Goal: Find specific page/section: Find specific page/section

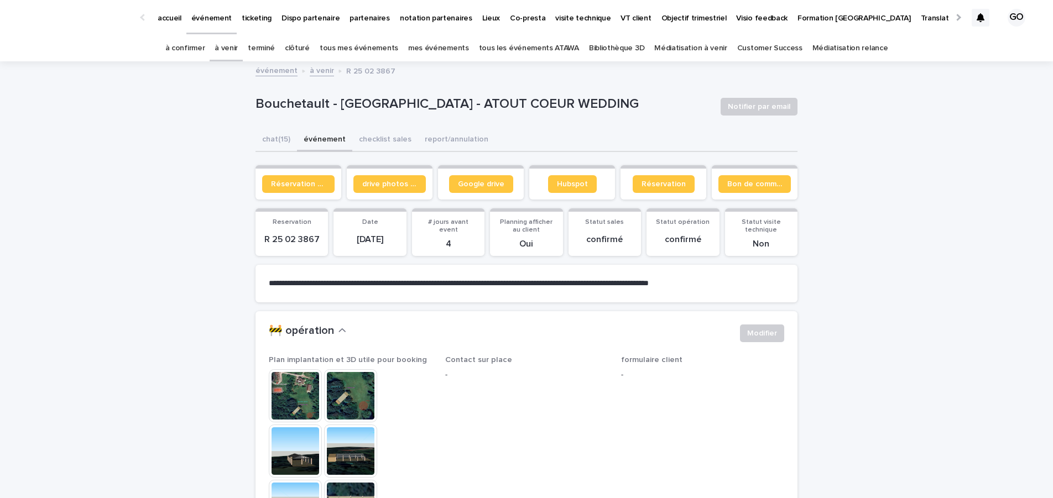
click at [502, 43] on link "tous les événements ATAWA" at bounding box center [529, 48] width 100 height 26
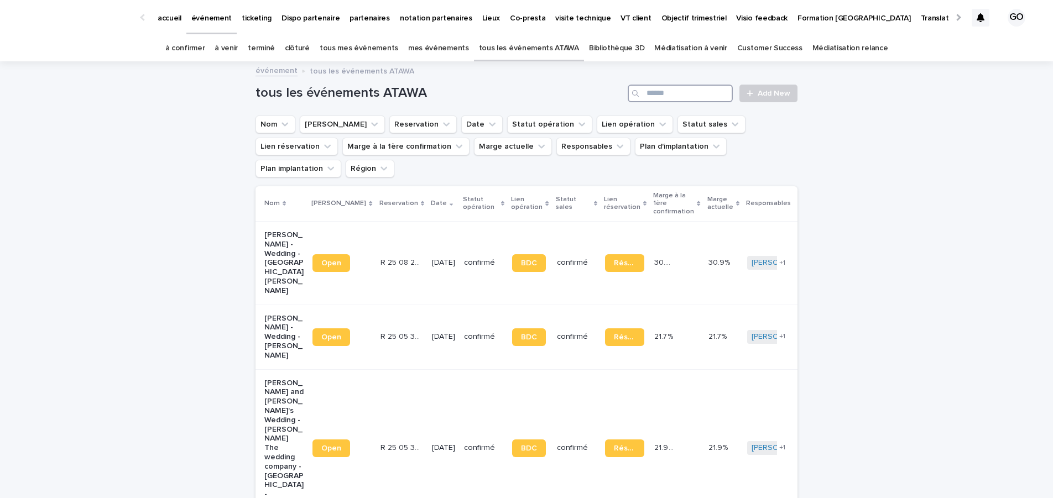
click at [687, 90] on input "Search" at bounding box center [680, 94] width 105 height 18
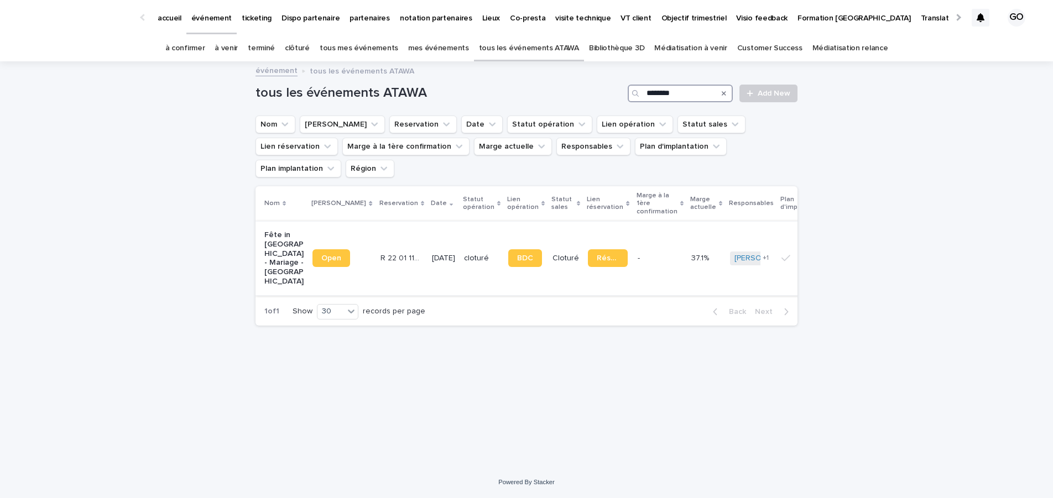
type input "*******"
click at [278, 231] on p "Fête in [GEOGRAPHIC_DATA] - Mariage - [GEOGRAPHIC_DATA]" at bounding box center [283, 259] width 39 height 56
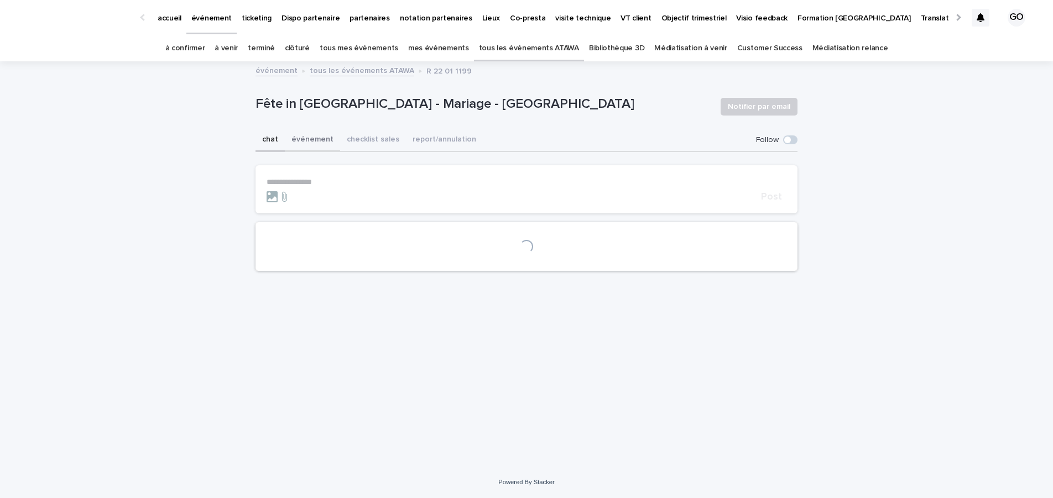
click at [309, 139] on button "événement" at bounding box center [312, 140] width 55 height 23
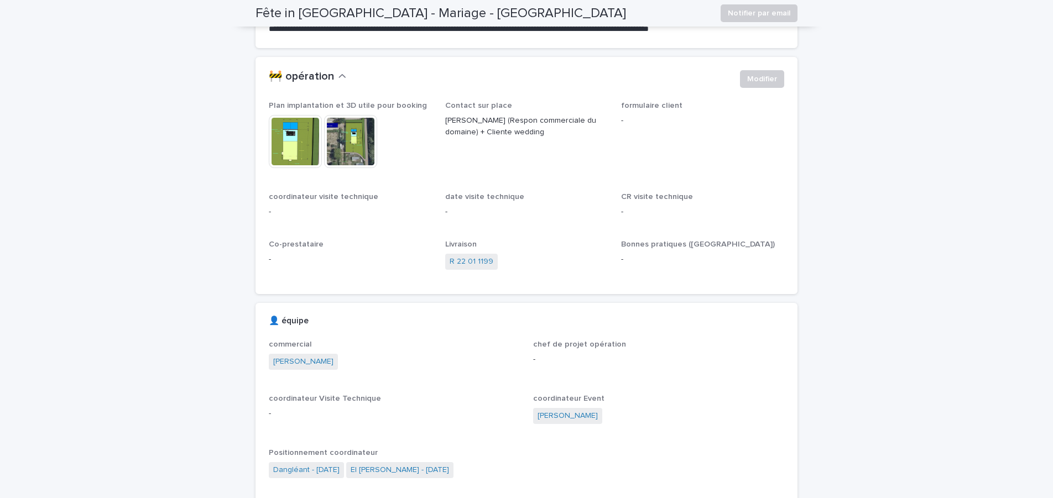
scroll to position [255, 0]
click at [299, 130] on img at bounding box center [295, 140] width 53 height 53
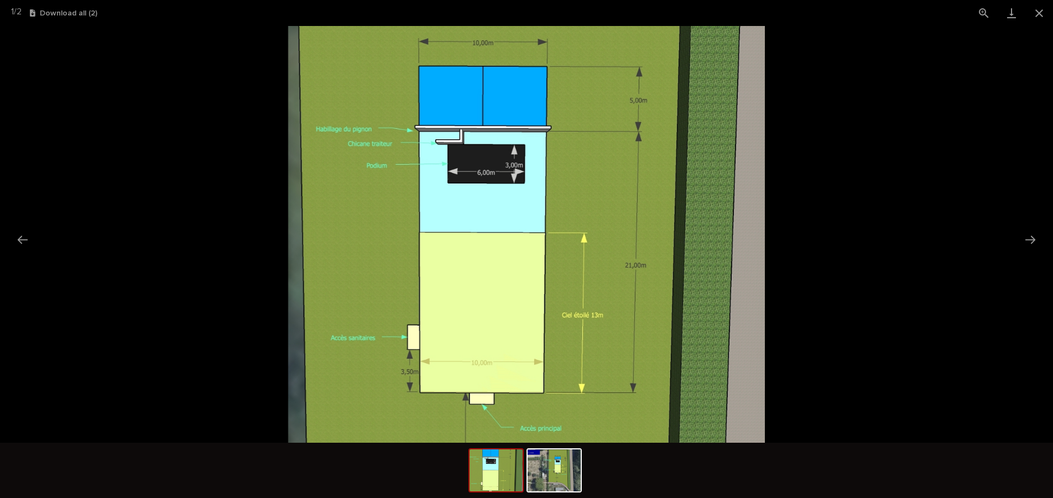
scroll to position [0, 0]
click at [921, 299] on picture at bounding box center [526, 234] width 1053 height 417
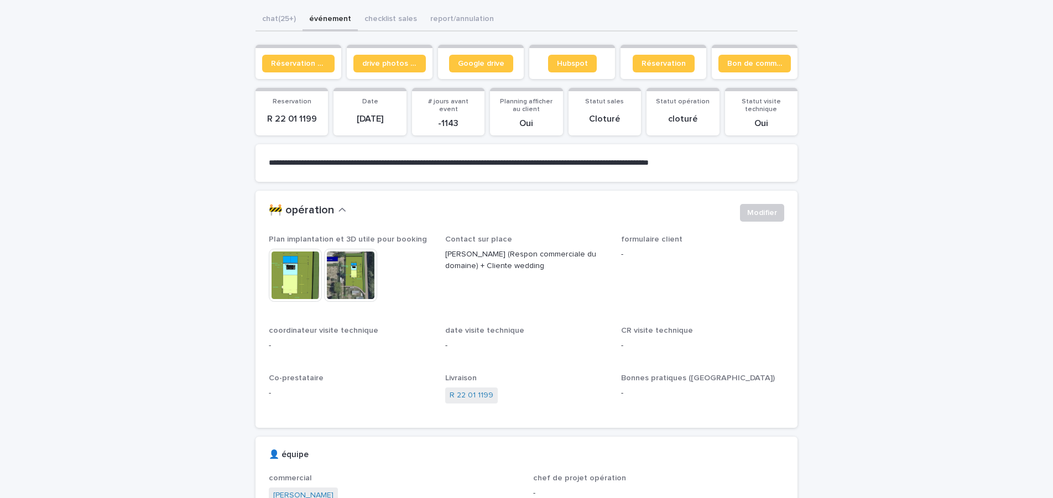
scroll to position [121, 0]
click at [464, 64] on span "Google drive" at bounding box center [481, 64] width 46 height 8
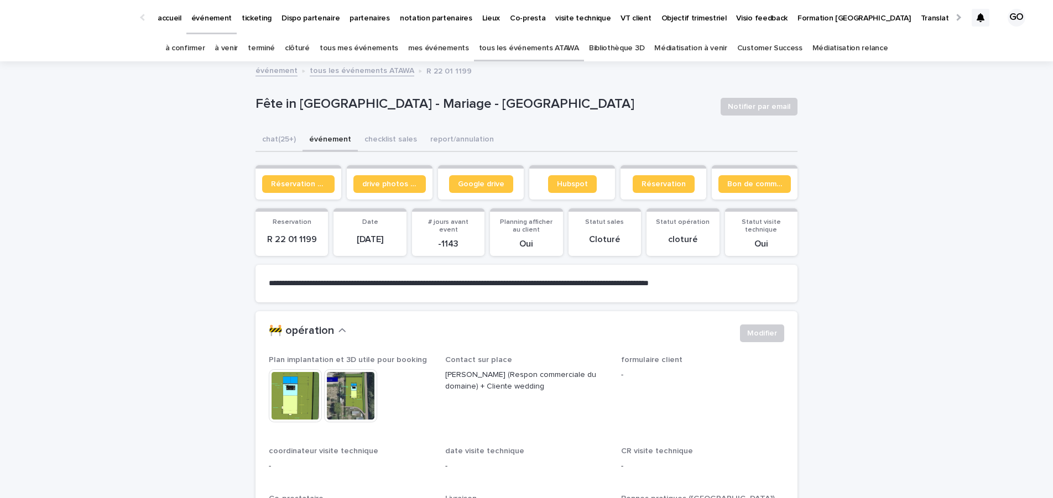
click at [540, 44] on link "tous les événements ATAWA" at bounding box center [529, 48] width 100 height 26
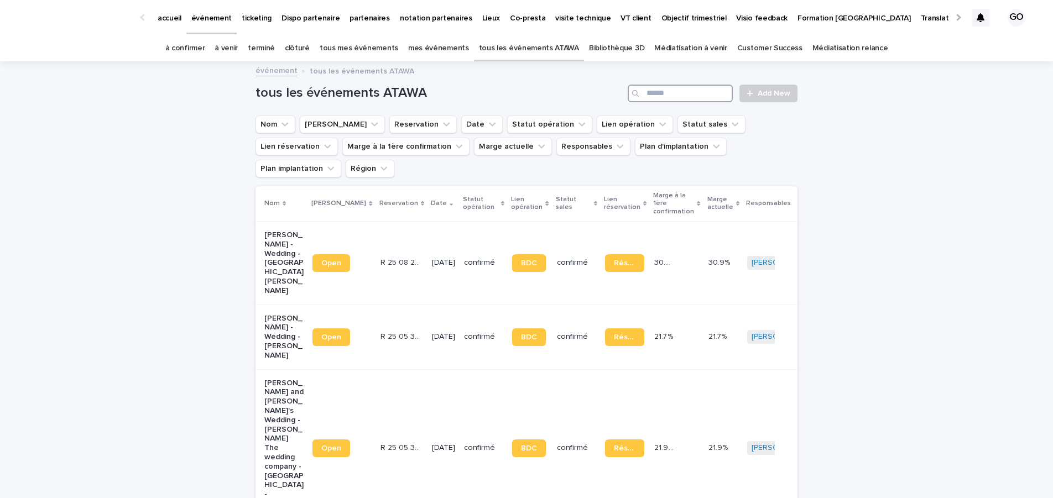
click at [647, 93] on input "Search" at bounding box center [680, 94] width 105 height 18
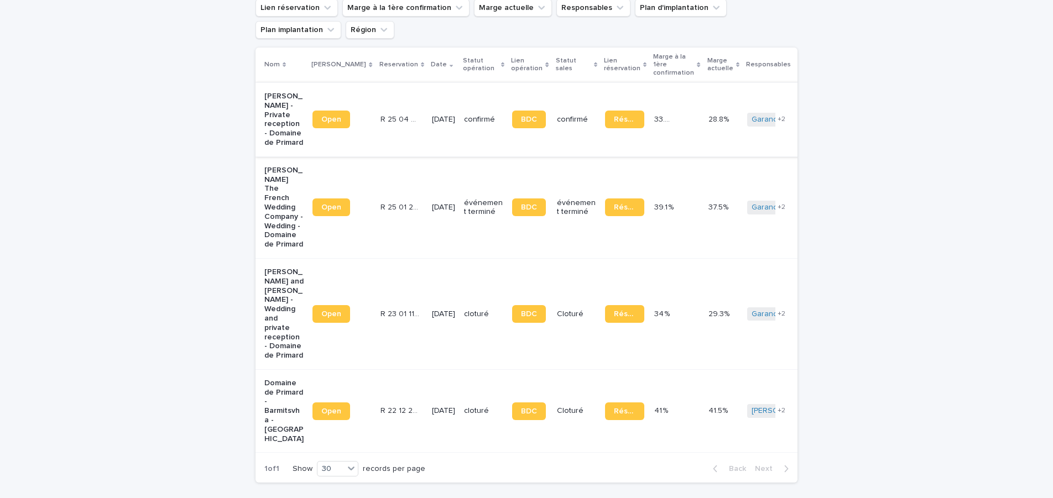
scroll to position [139, 0]
type input "*******"
click at [264, 378] on p "Domaine de Primard - Barmitsvha - [GEOGRAPHIC_DATA]" at bounding box center [283, 410] width 39 height 65
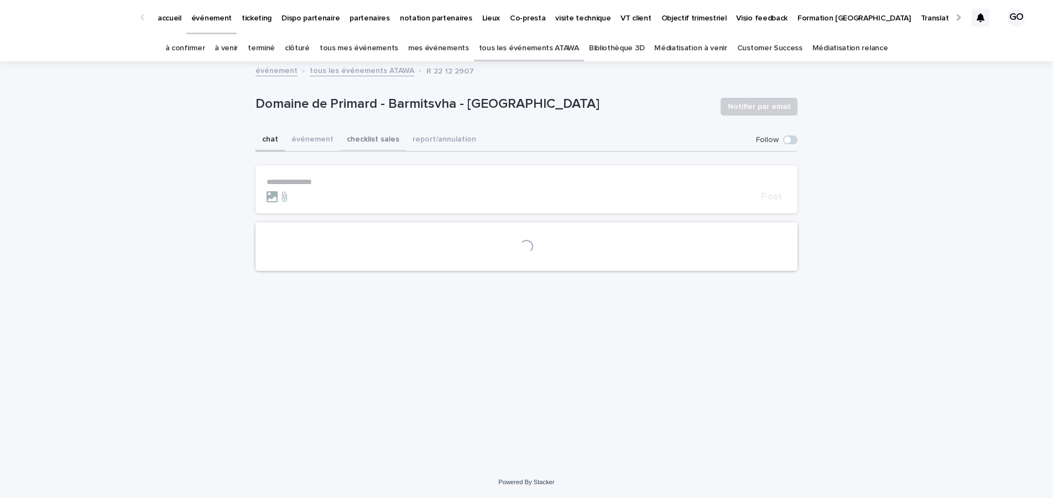
click at [363, 141] on button "checklist sales" at bounding box center [373, 140] width 66 height 23
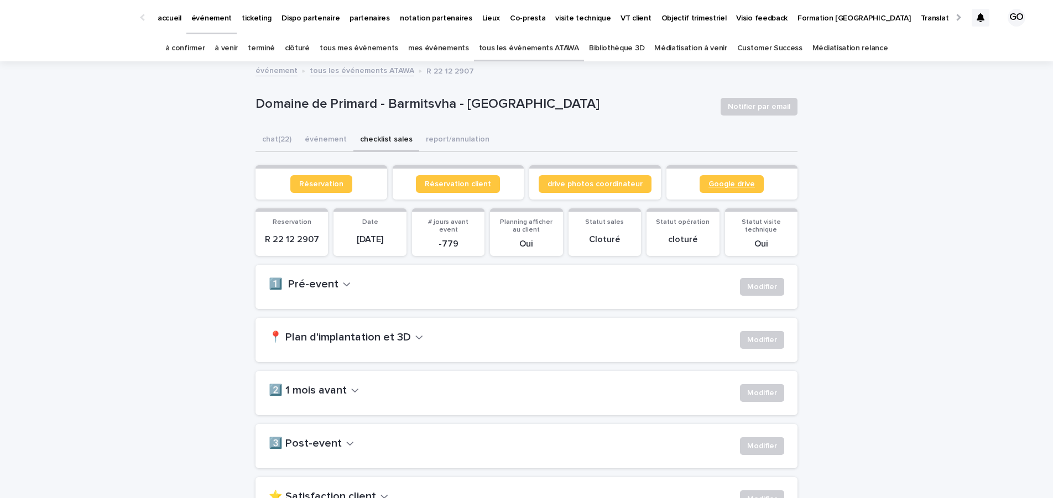
click at [708, 187] on span "Google drive" at bounding box center [731, 184] width 46 height 8
click at [323, 67] on link "tous les événements ATAWA" at bounding box center [362, 70] width 105 height 13
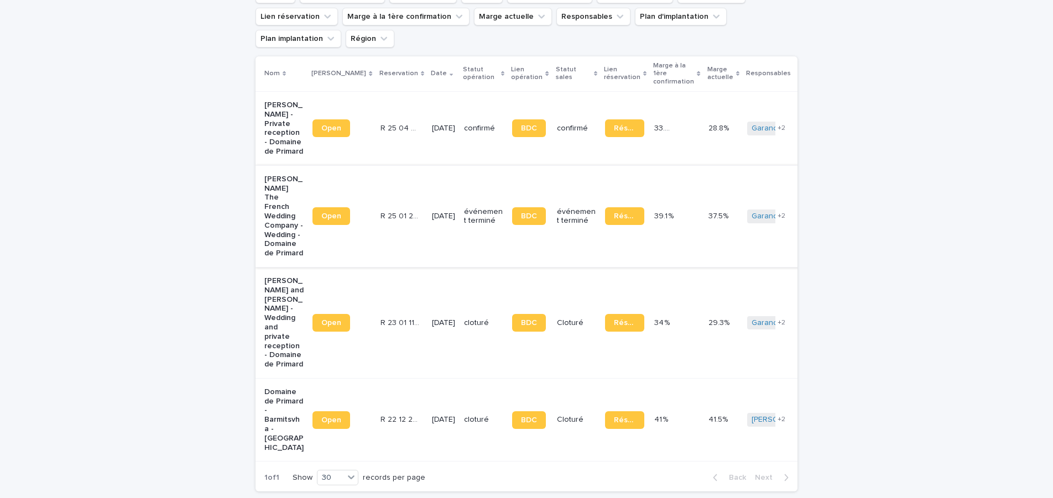
scroll to position [131, 0]
click at [279, 276] on p "[PERSON_NAME] and [PERSON_NAME] - Wedding and private reception - Domaine de Pr…" at bounding box center [283, 322] width 39 height 93
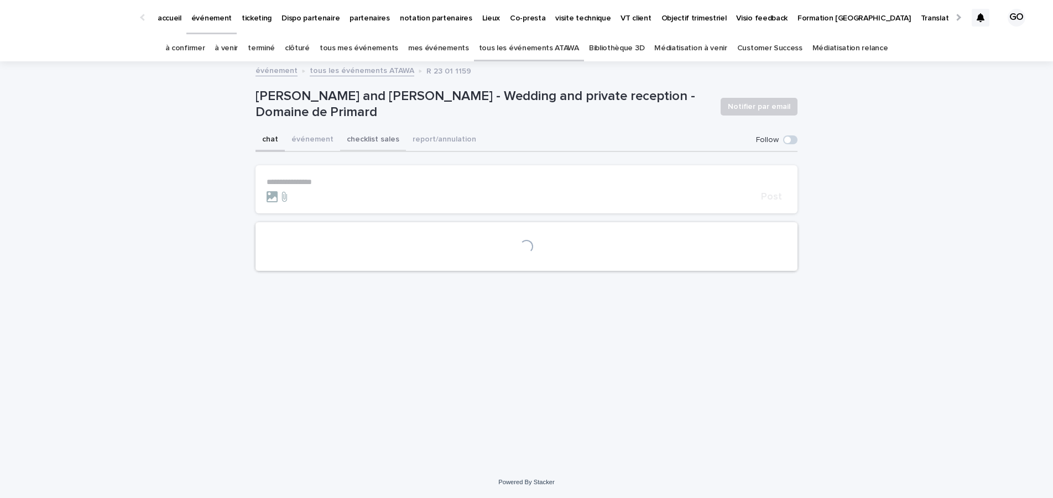
click at [352, 150] on button "checklist sales" at bounding box center [373, 140] width 66 height 23
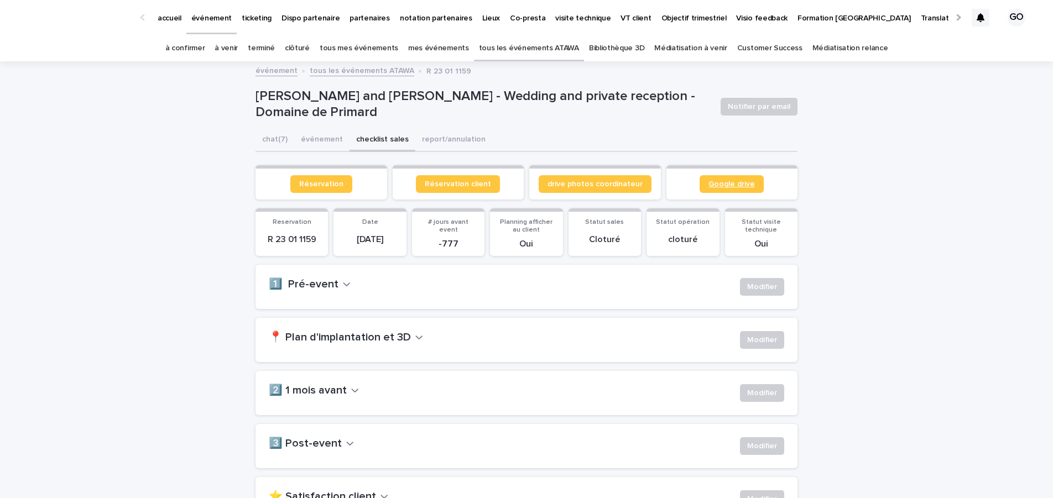
click at [753, 178] on link "Google drive" at bounding box center [732, 184] width 64 height 18
click at [168, 14] on p "accueil" at bounding box center [170, 11] width 24 height 23
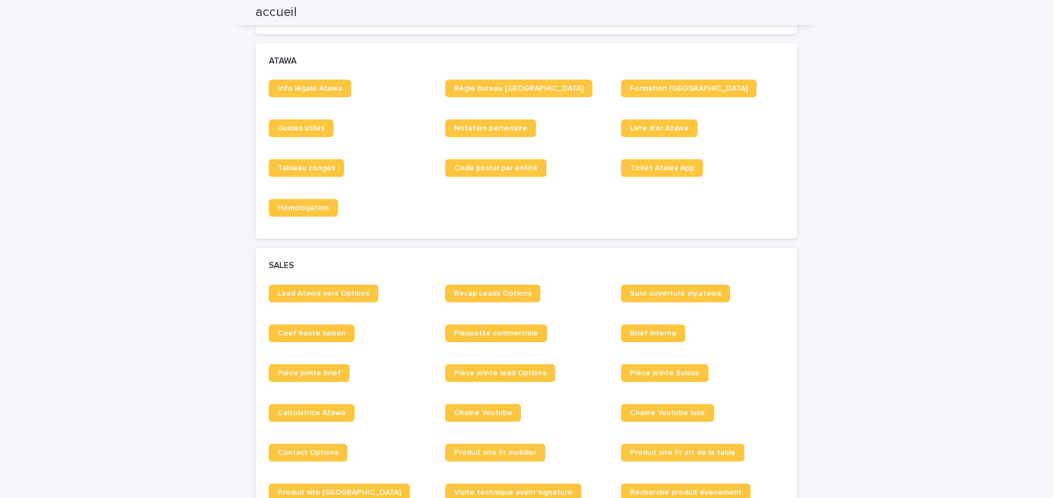
scroll to position [649, 0]
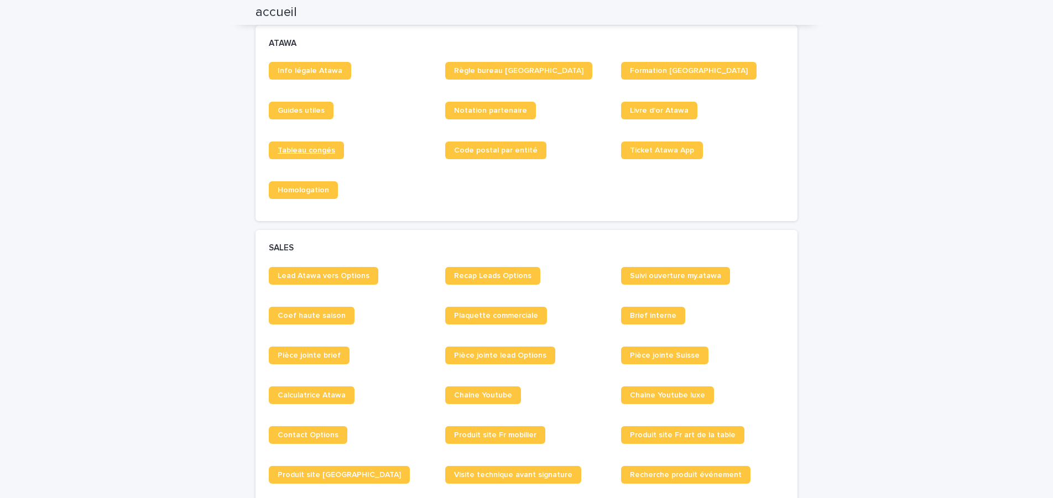
click at [280, 149] on span "Tableau congés" at bounding box center [307, 151] width 58 height 8
